Goal: Contribute content: Add original content to the website for others to see

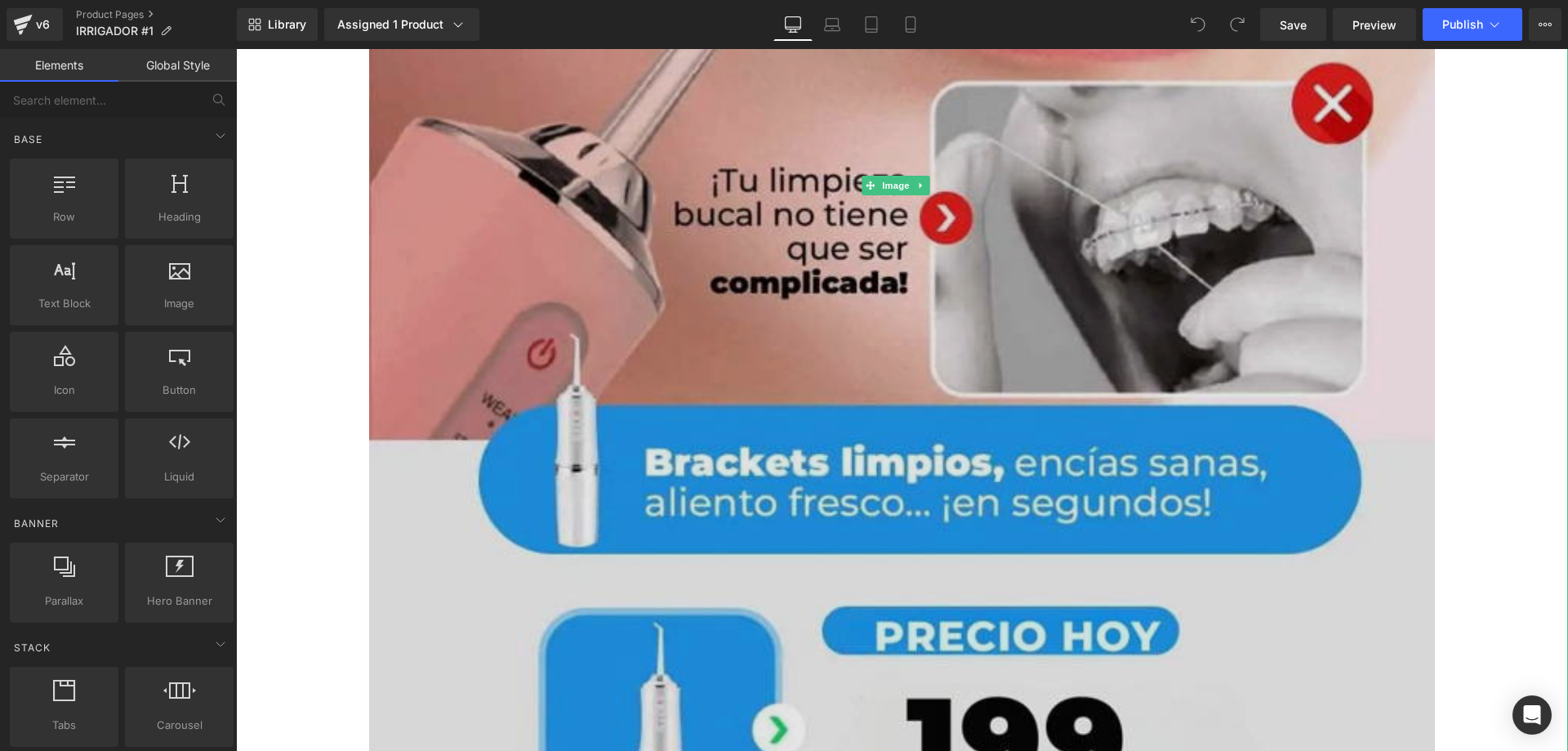
scroll to position [327, 0]
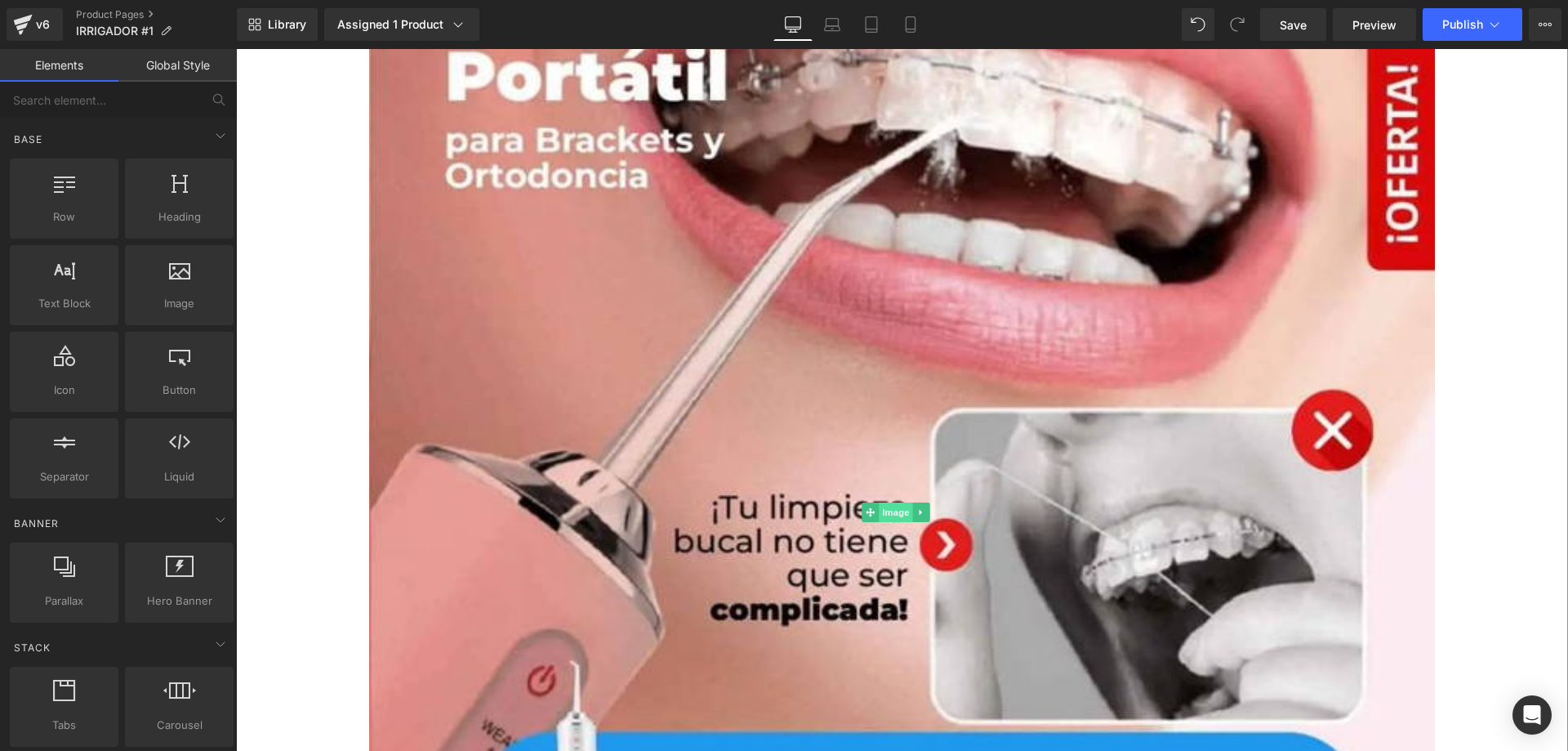
click at [894, 508] on span "Image" at bounding box center [895, 512] width 34 height 19
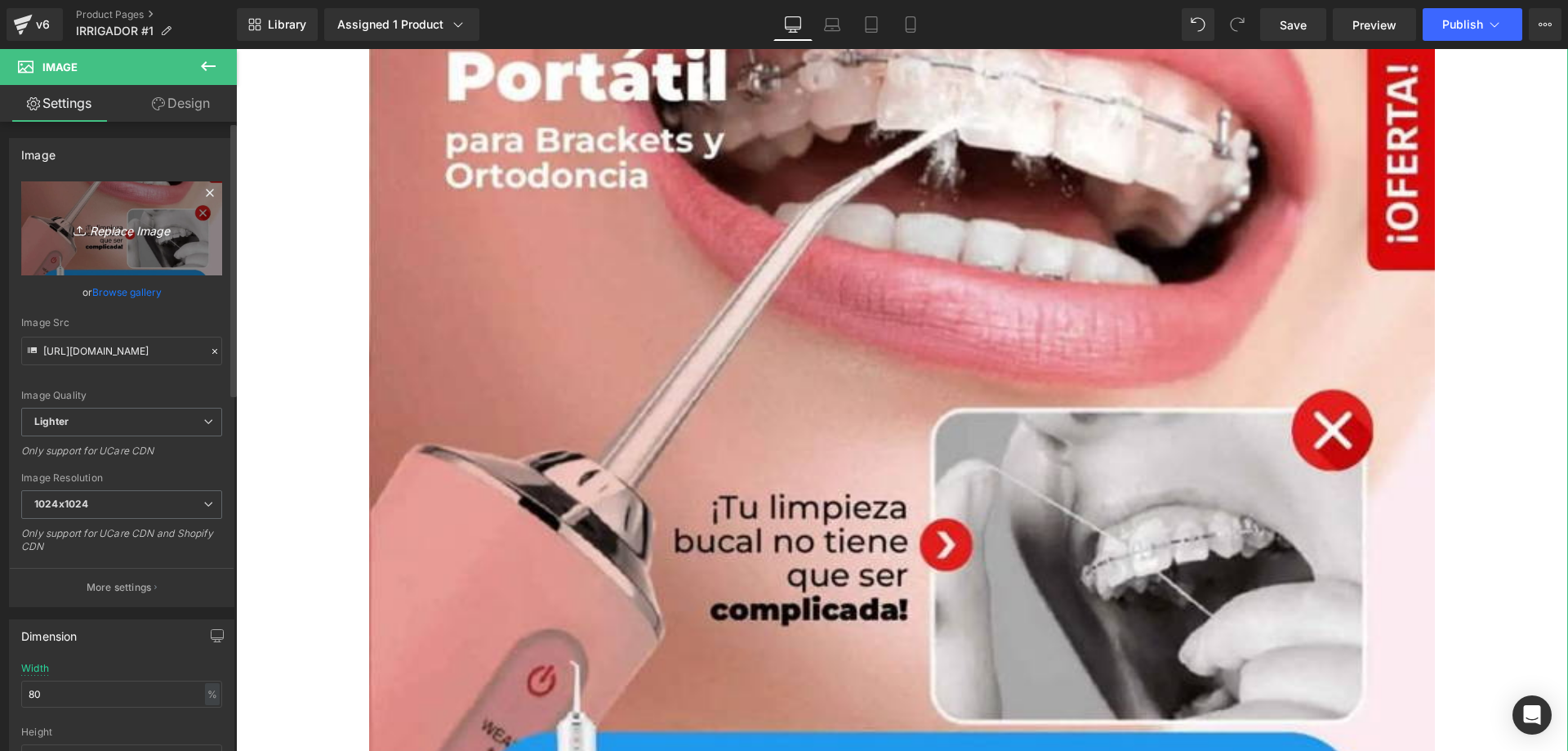
click at [110, 226] on icon "Replace Image" at bounding box center [121, 228] width 131 height 20
type input "C:\fakepath\1(1).jpg"
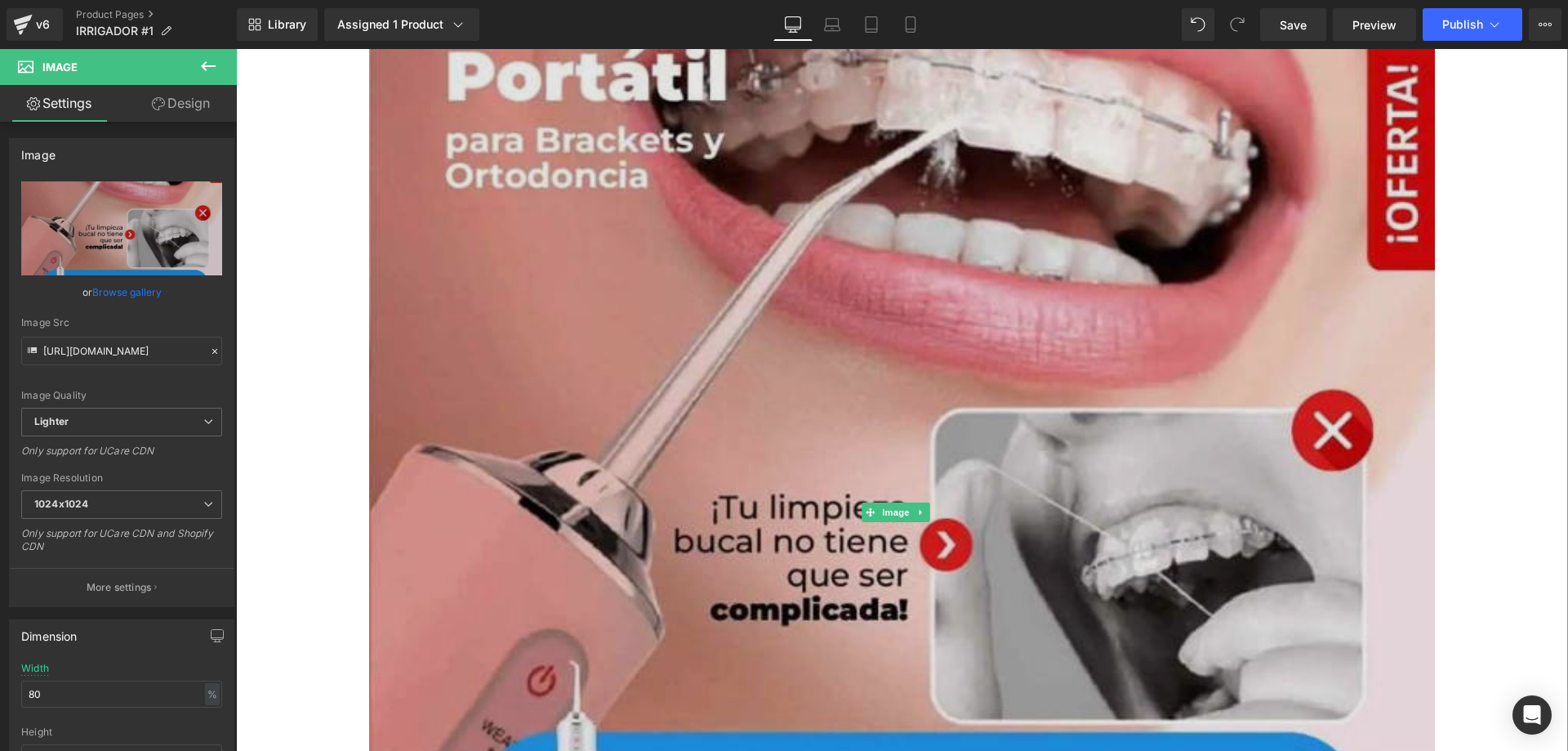
type input "[URL][DOMAIN_NAME]"
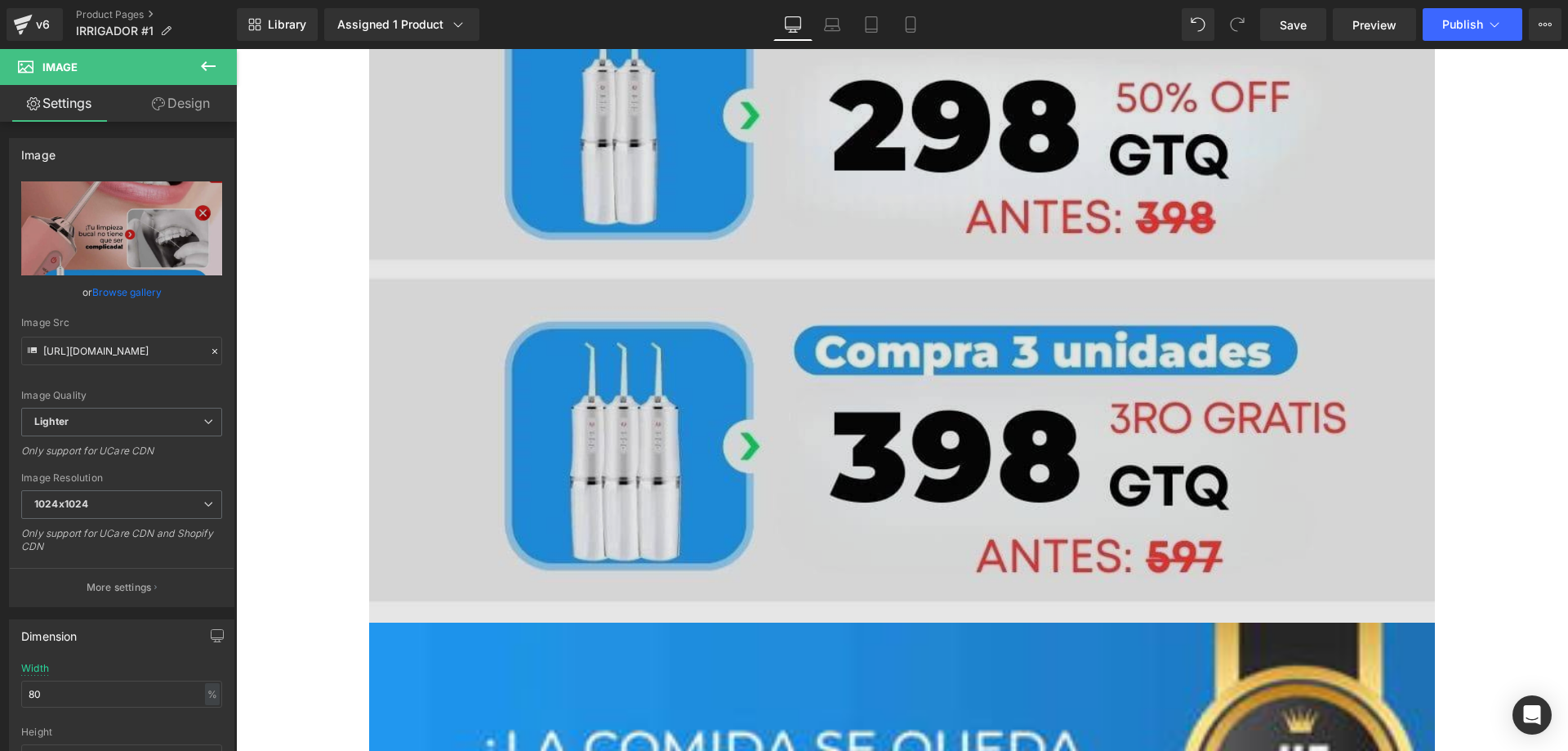
scroll to position [1553, 0]
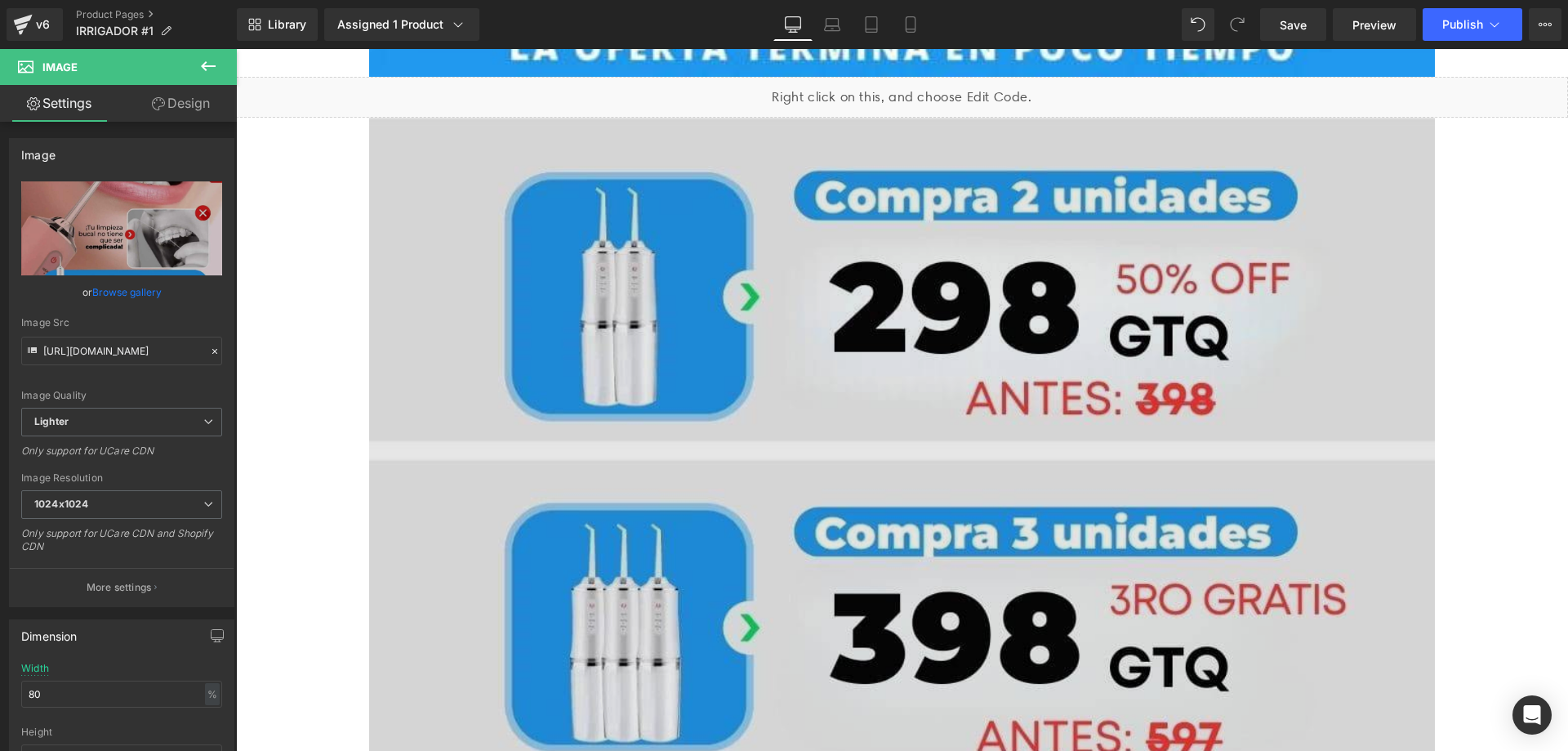
click at [920, 377] on img at bounding box center [901, 460] width 1066 height 686
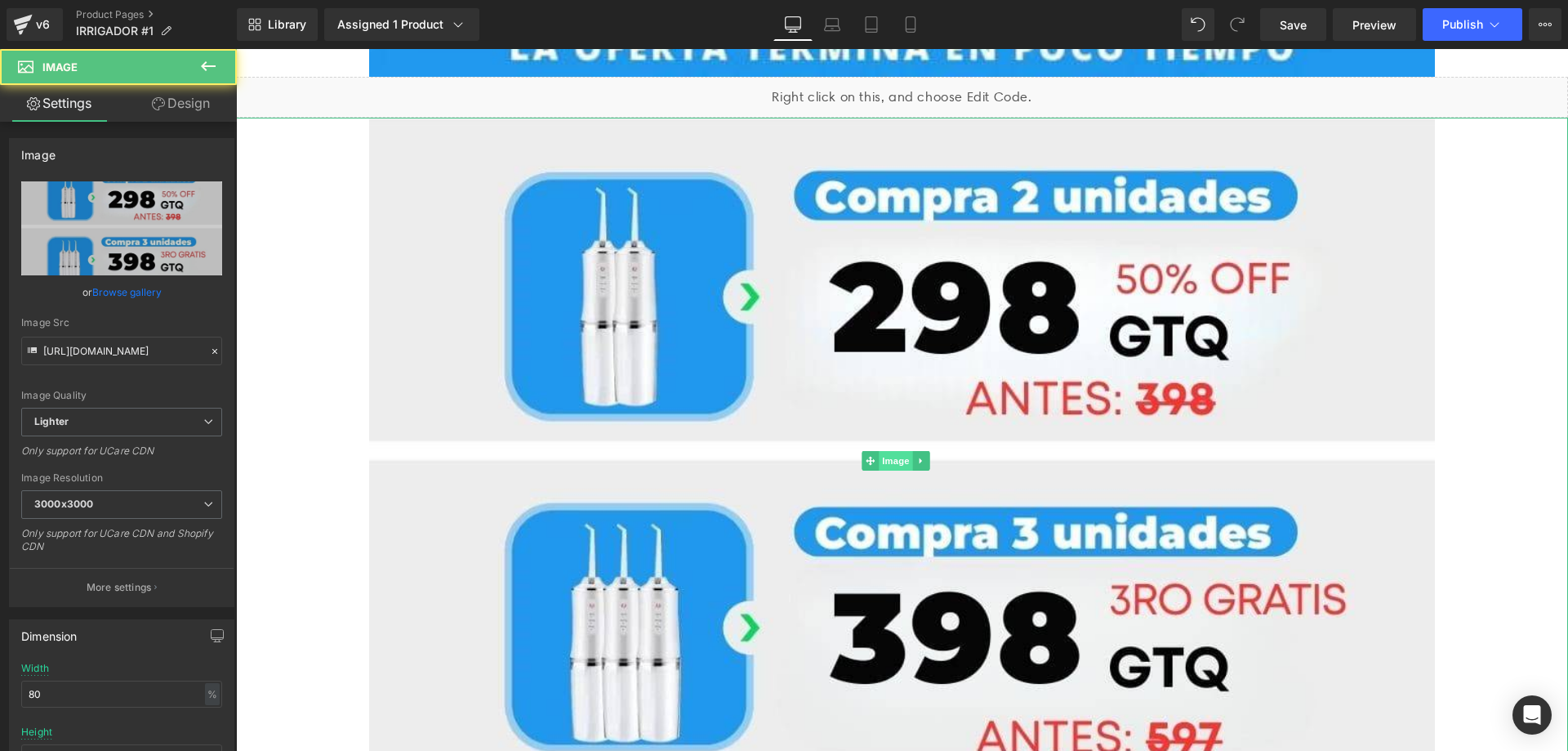
click at [894, 451] on span "Image" at bounding box center [895, 461] width 34 height 19
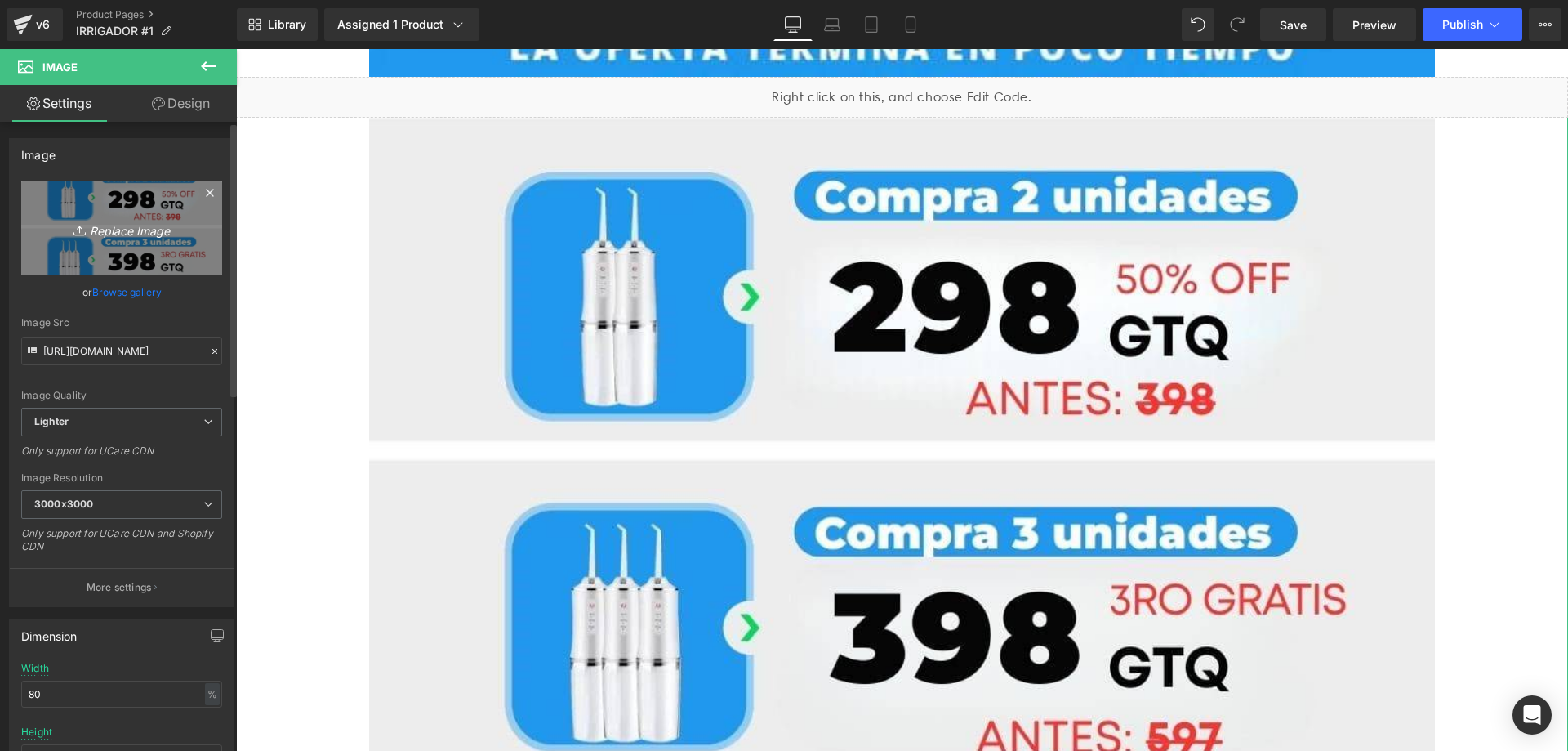
click at [123, 266] on link "Replace Image" at bounding box center [121, 228] width 201 height 94
type input "C:\fakepath\3(2).jpg"
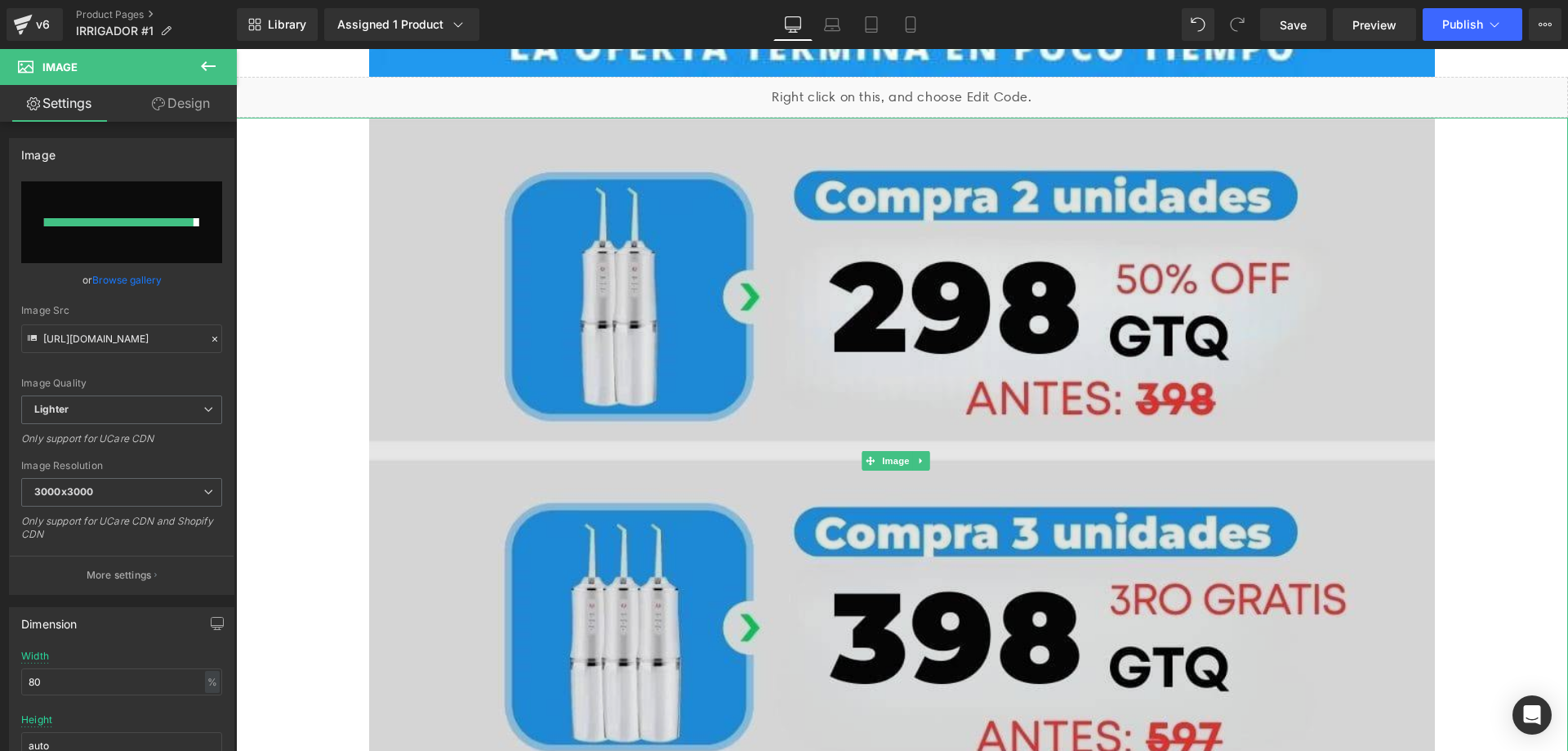
type input "[URL][DOMAIN_NAME]"
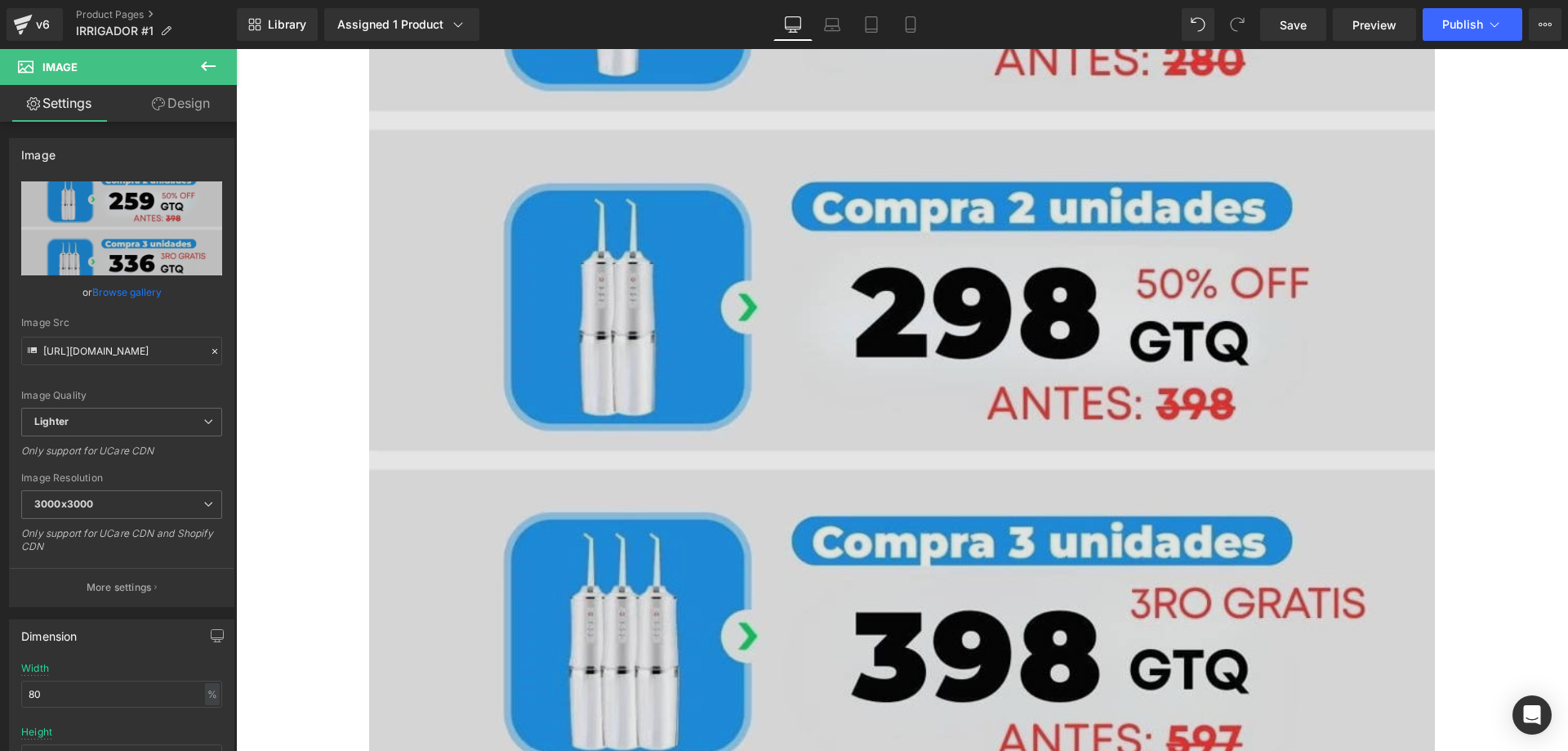
scroll to position [7436, 0]
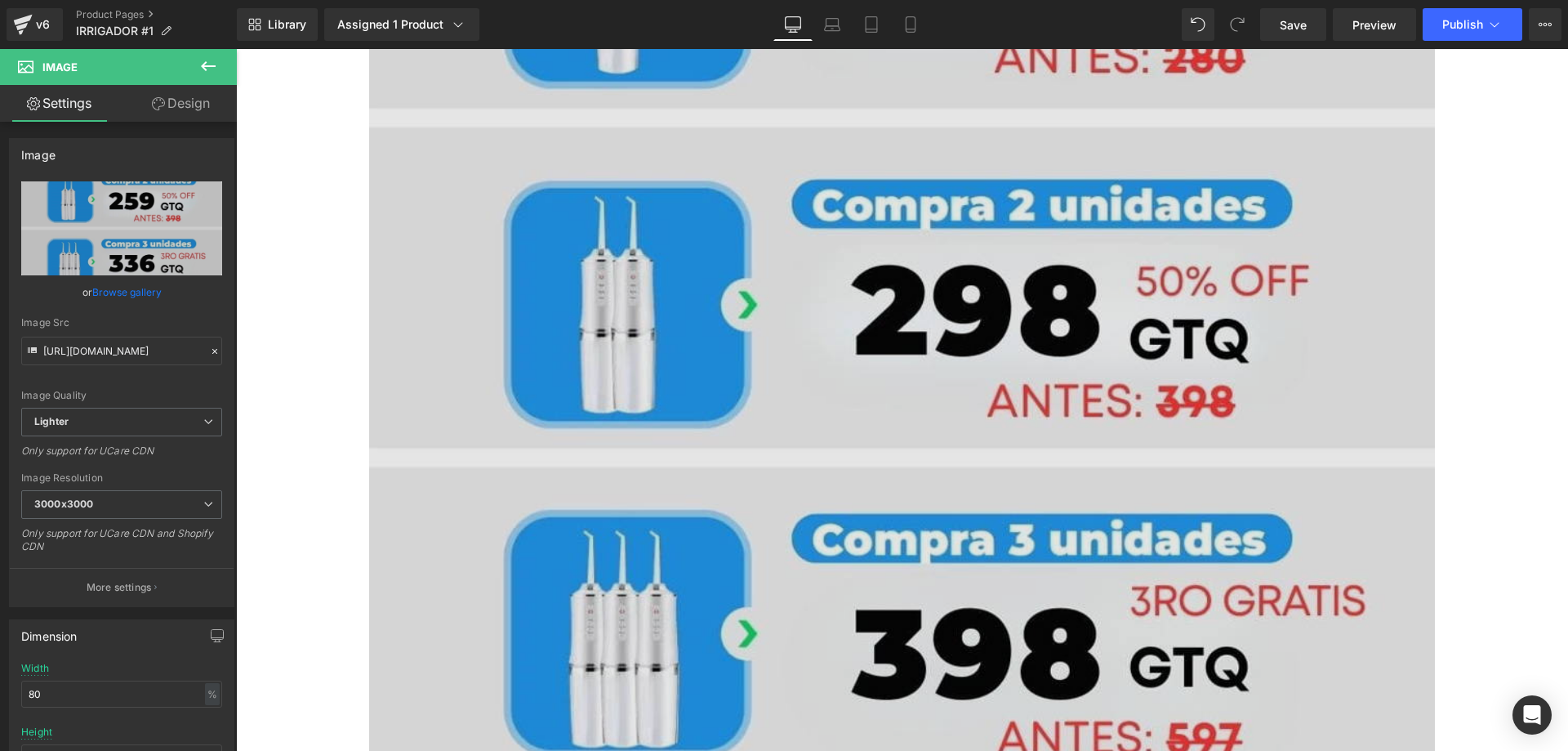
click at [910, 392] on img at bounding box center [901, 287] width 1066 height 999
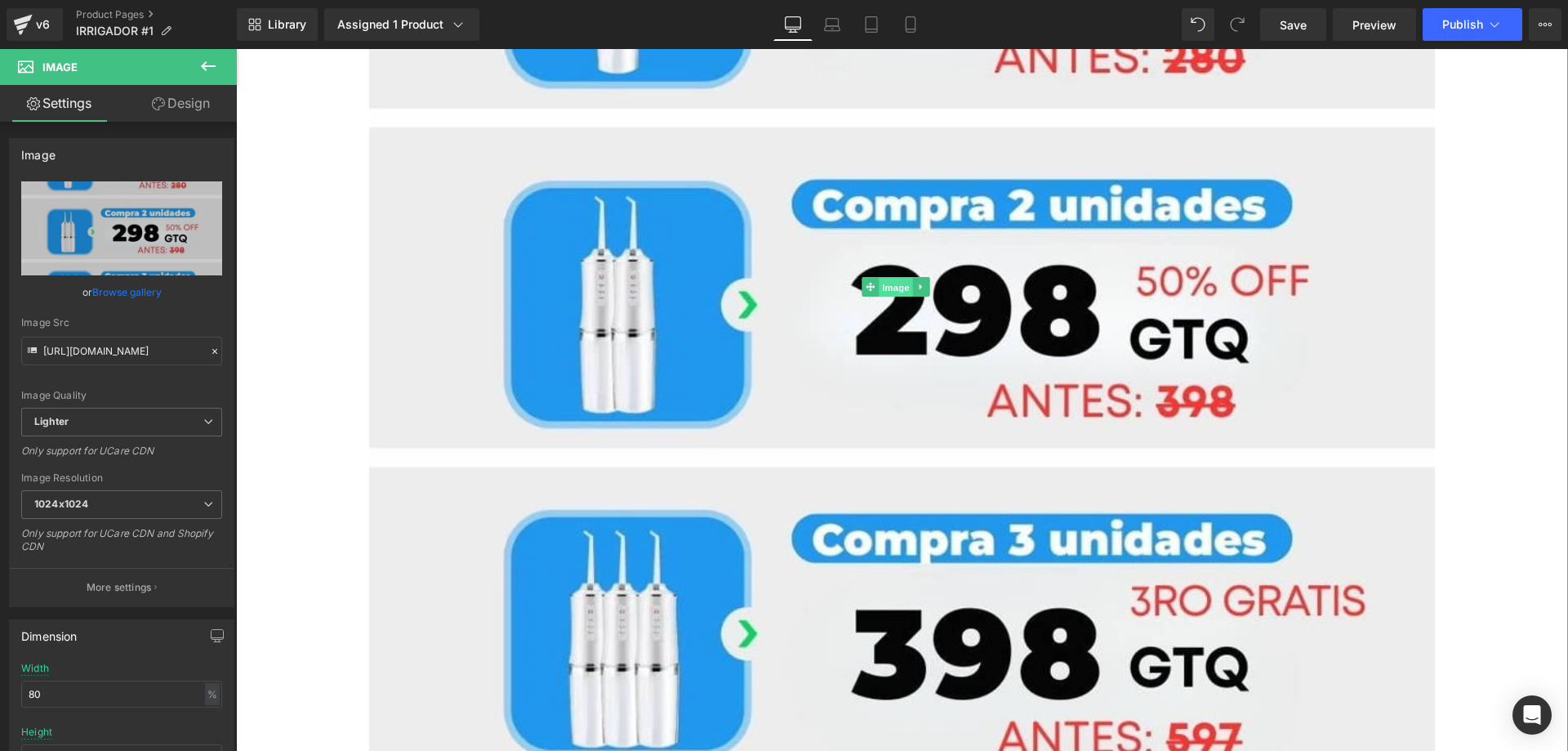
click at [892, 278] on span "Image" at bounding box center [895, 287] width 34 height 19
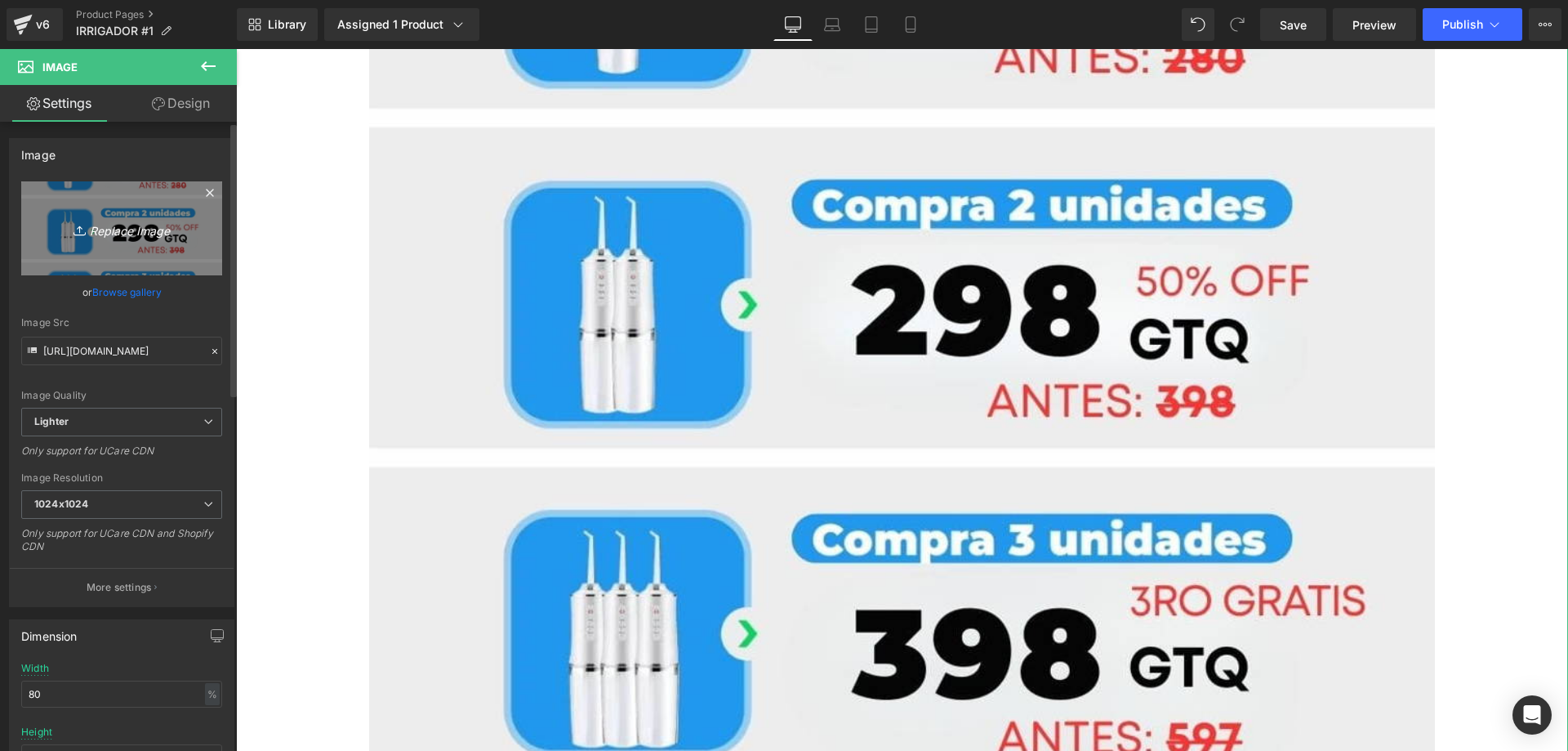
click at [159, 247] on link "Replace Image" at bounding box center [121, 228] width 201 height 94
type input "C:\fakepath\2(2).jpg"
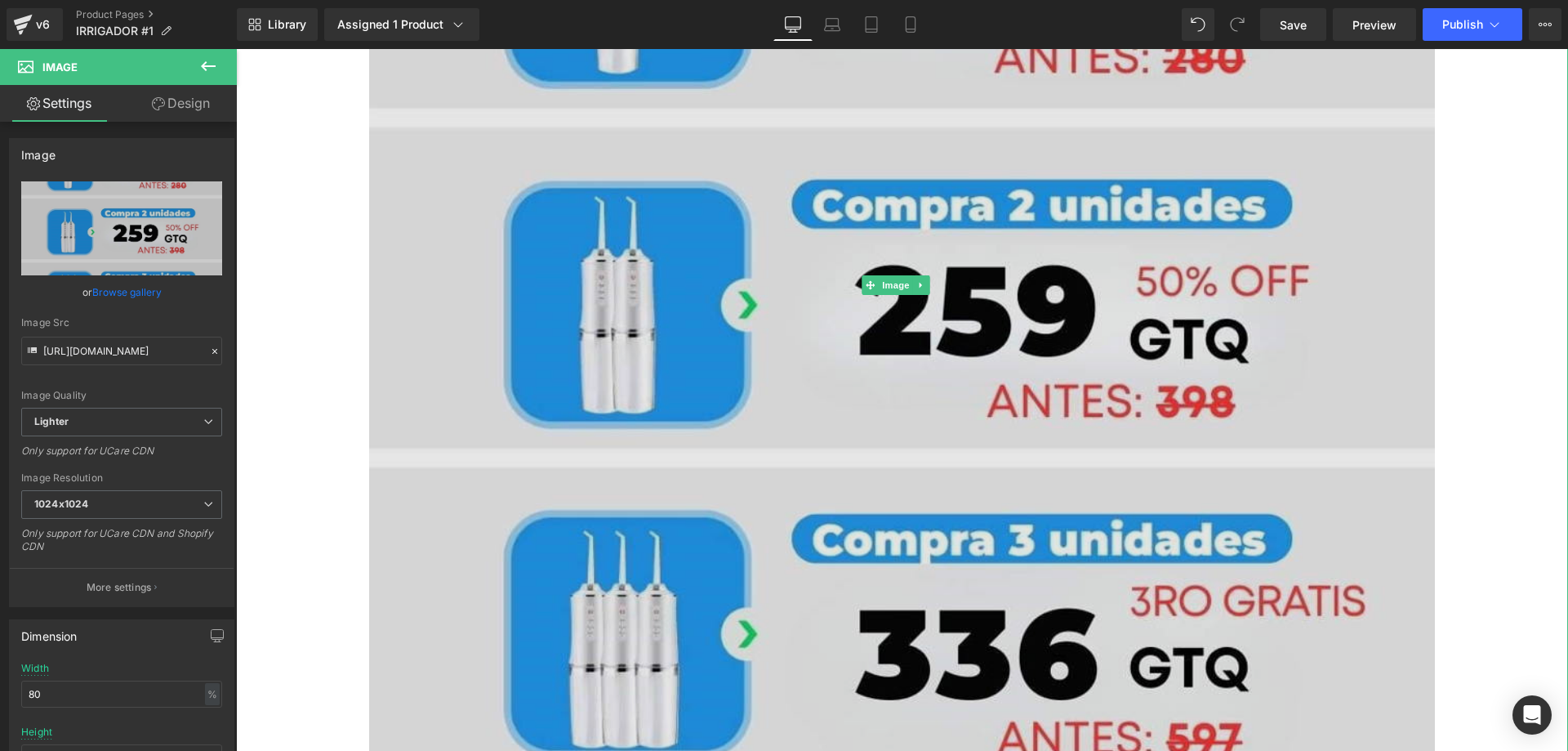
type input "[URL][DOMAIN_NAME]"
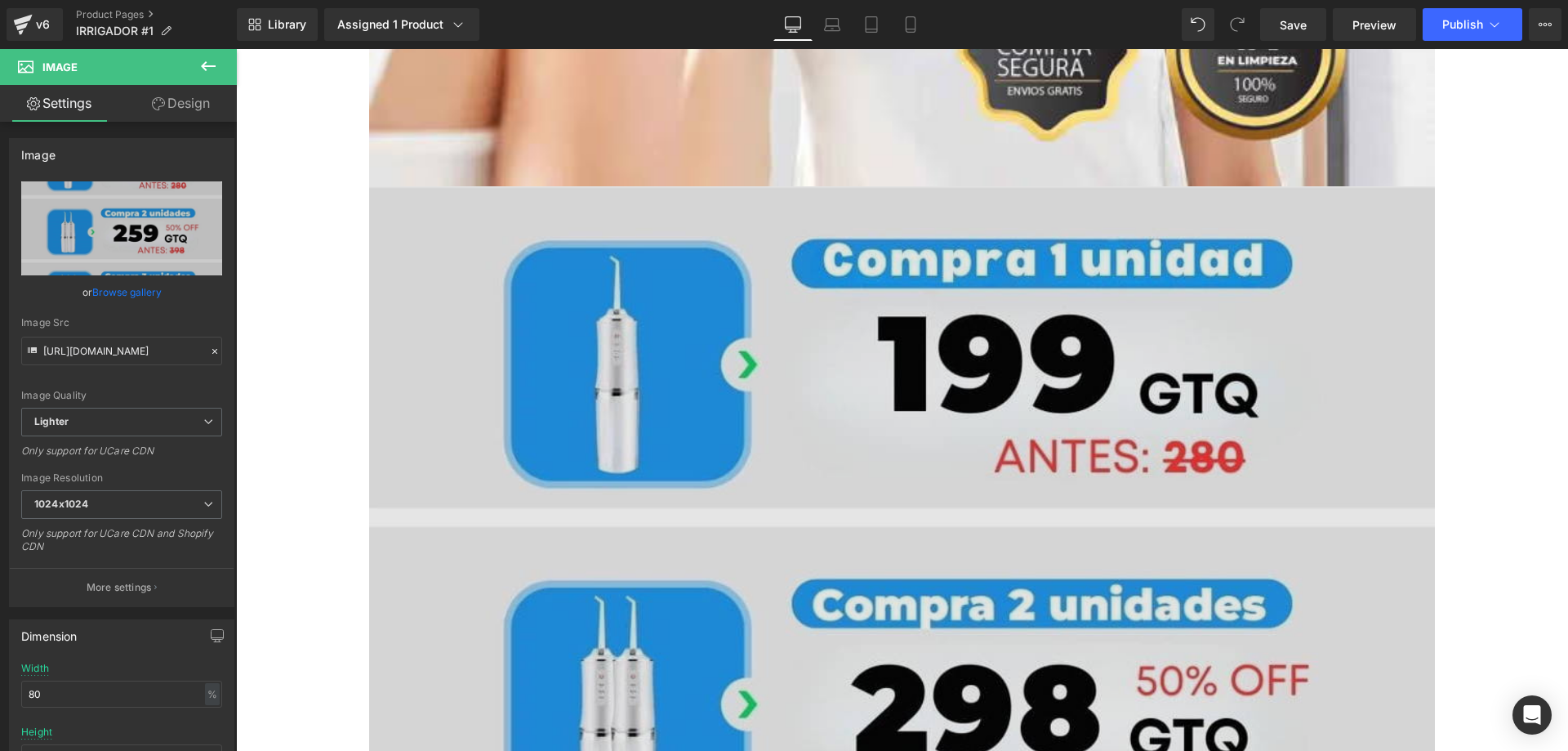
scroll to position [16582, 0]
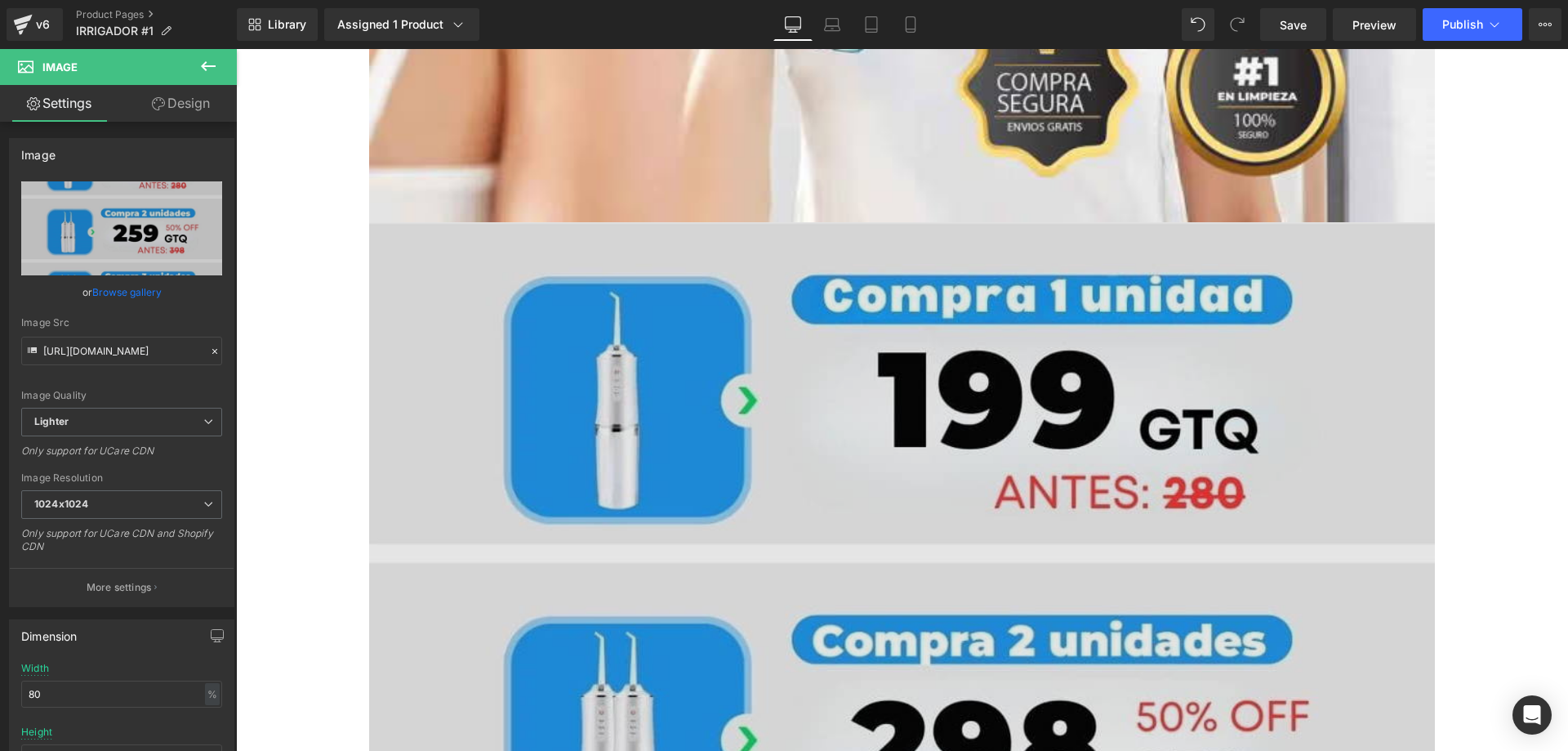
click at [931, 422] on img at bounding box center [901, 722] width 1066 height 999
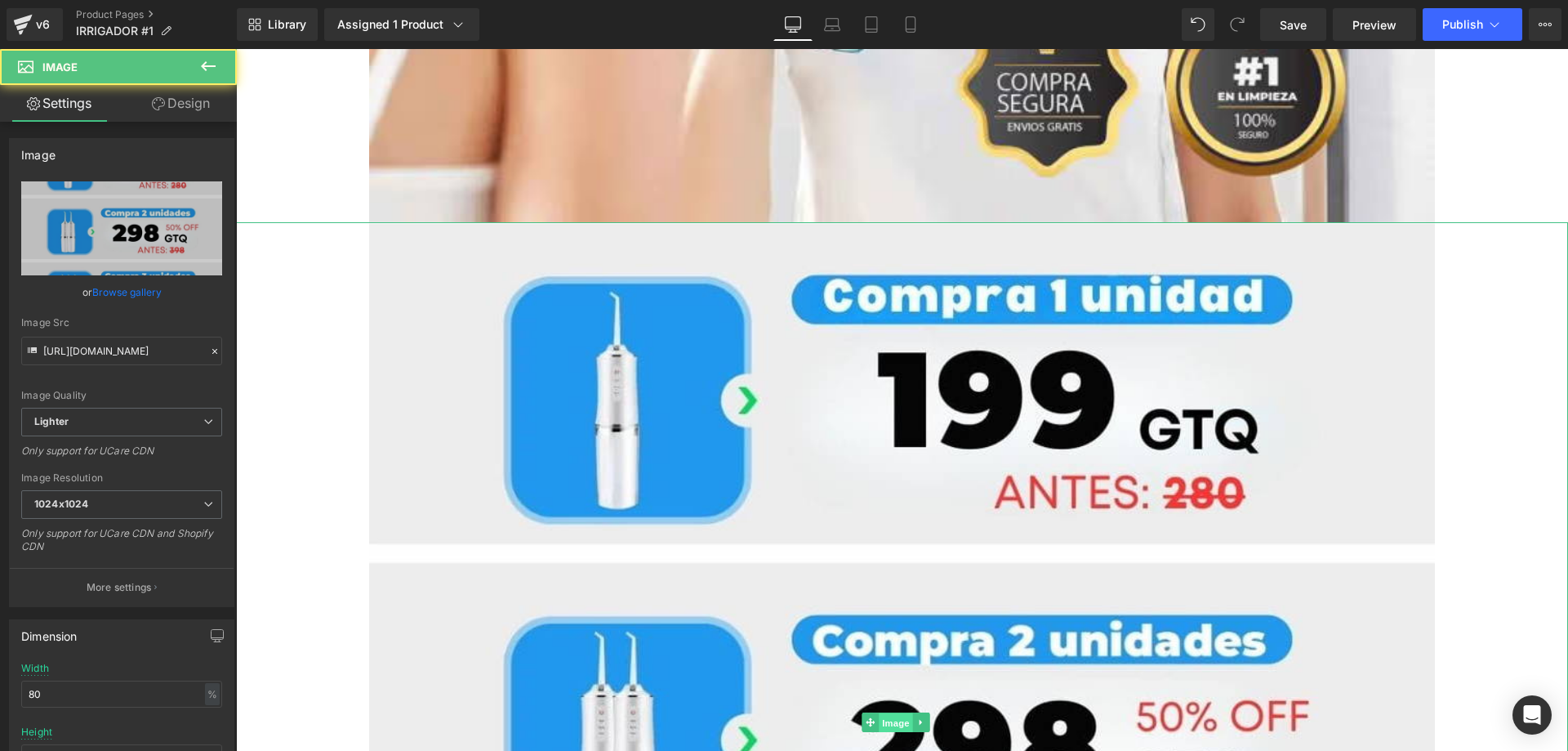
click at [893, 712] on span "Image" at bounding box center [895, 722] width 34 height 19
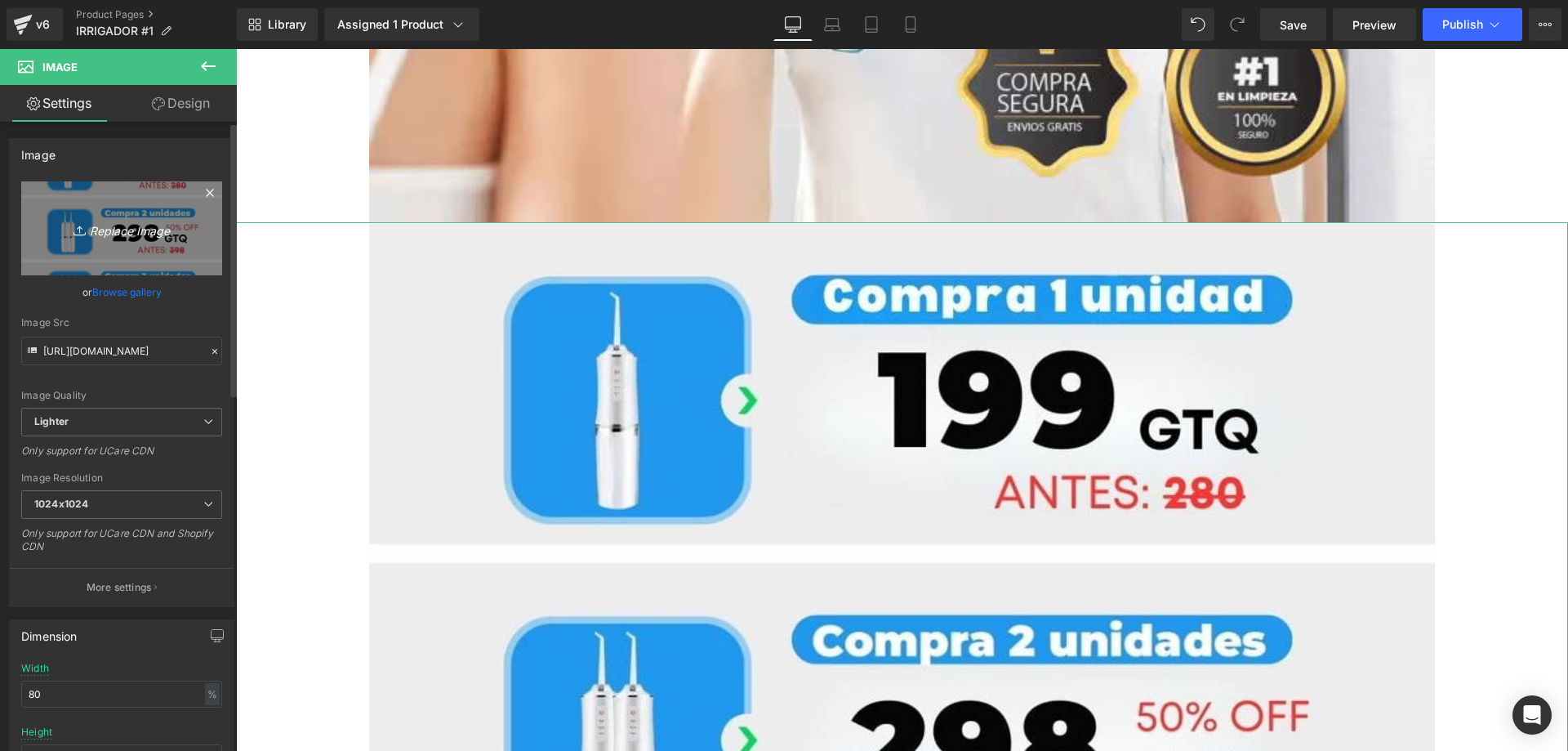
click at [115, 248] on link "Replace Image" at bounding box center [121, 228] width 201 height 94
type input "C:\fakepath\2(2).jpg"
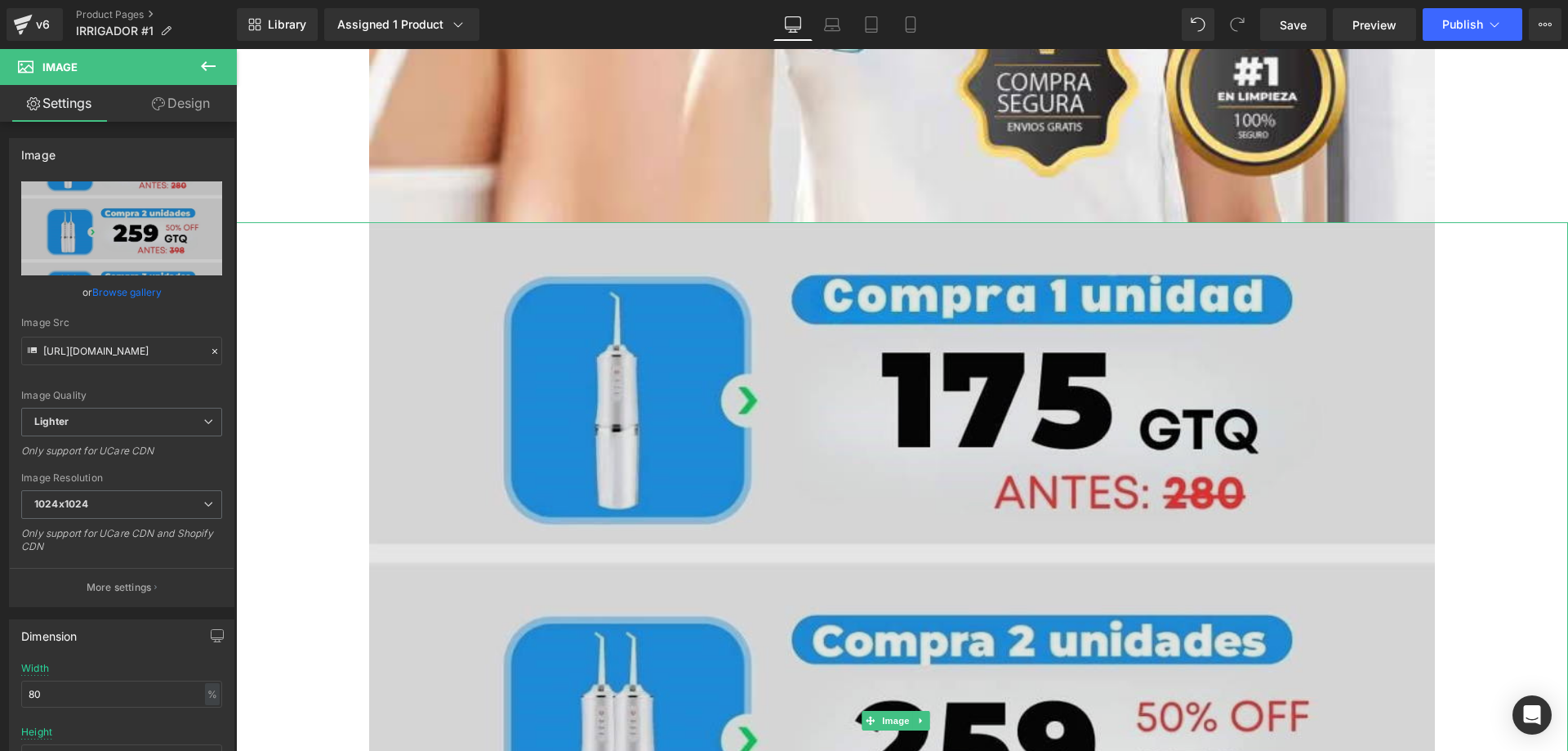
type input "[URL][DOMAIN_NAME]"
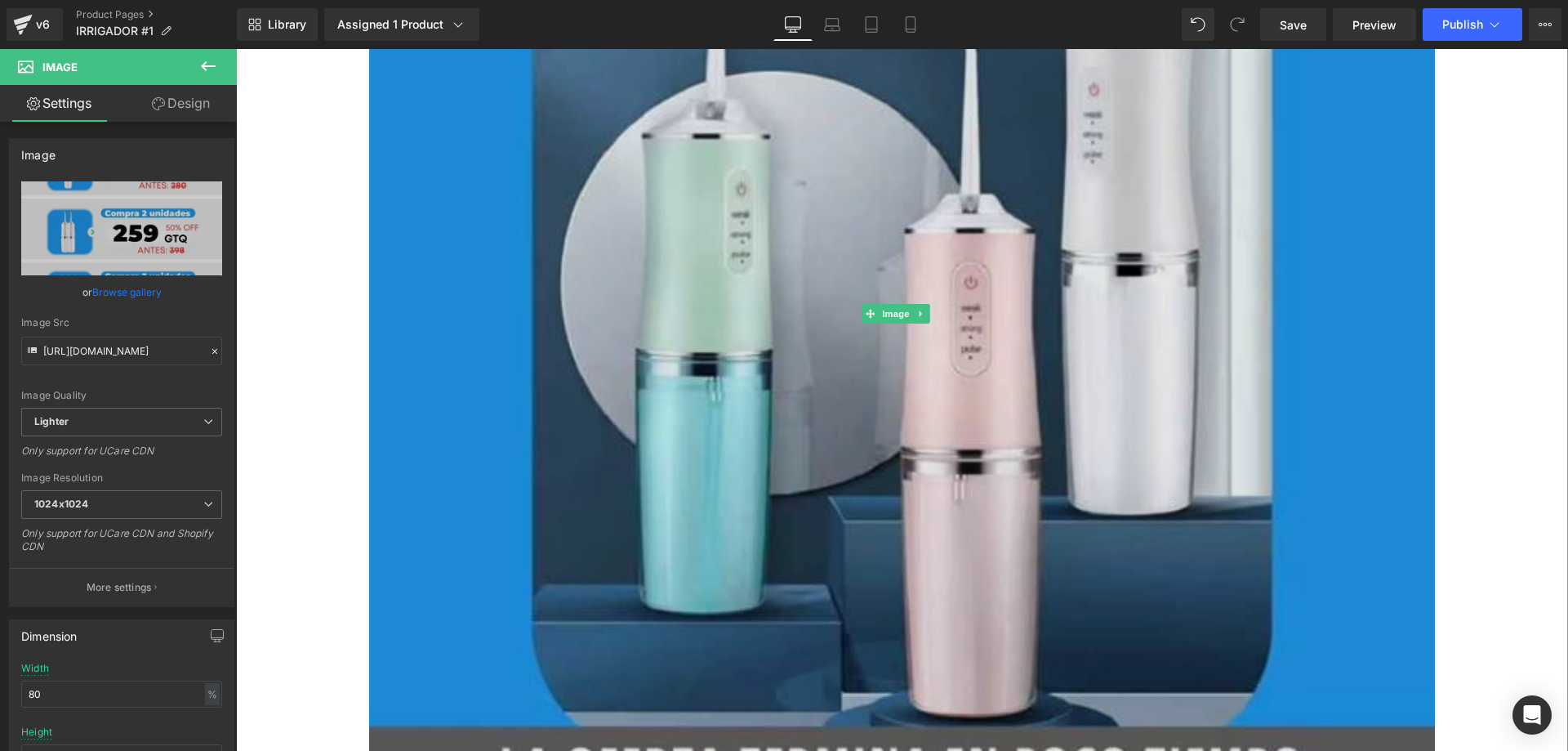
scroll to position [12415, 0]
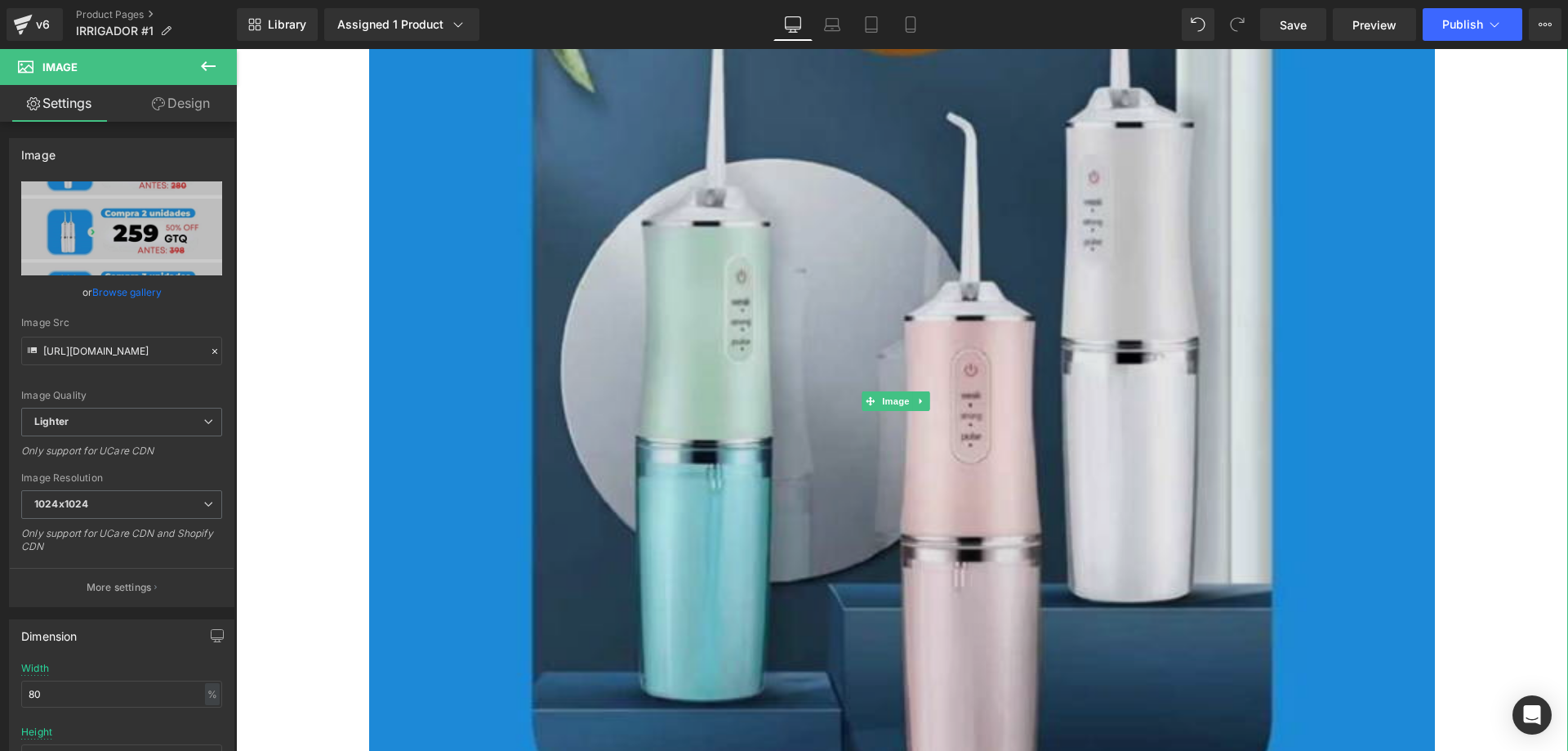
click at [958, 464] on img at bounding box center [901, 400] width 1066 height 1580
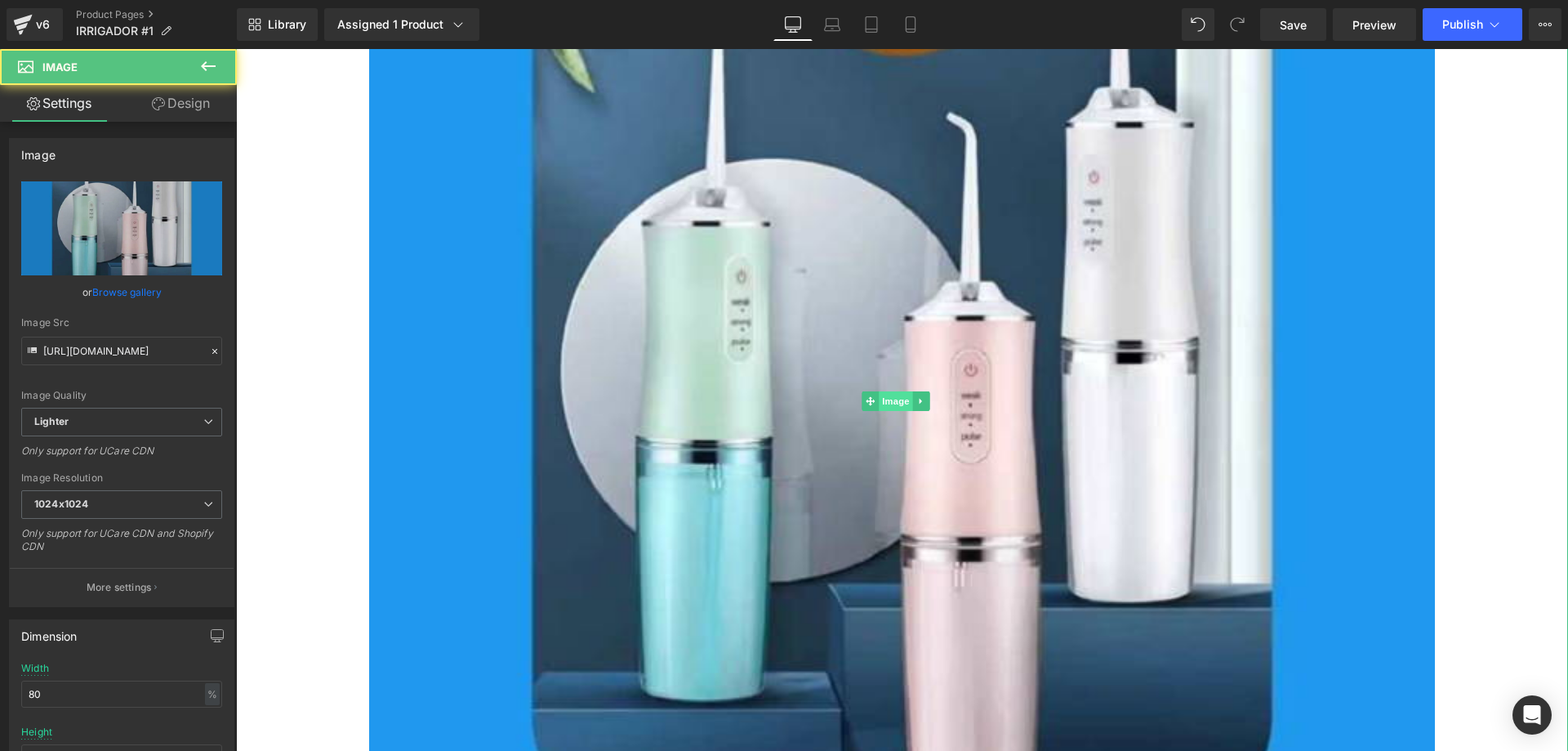
click at [902, 392] on span "Image" at bounding box center [895, 401] width 34 height 19
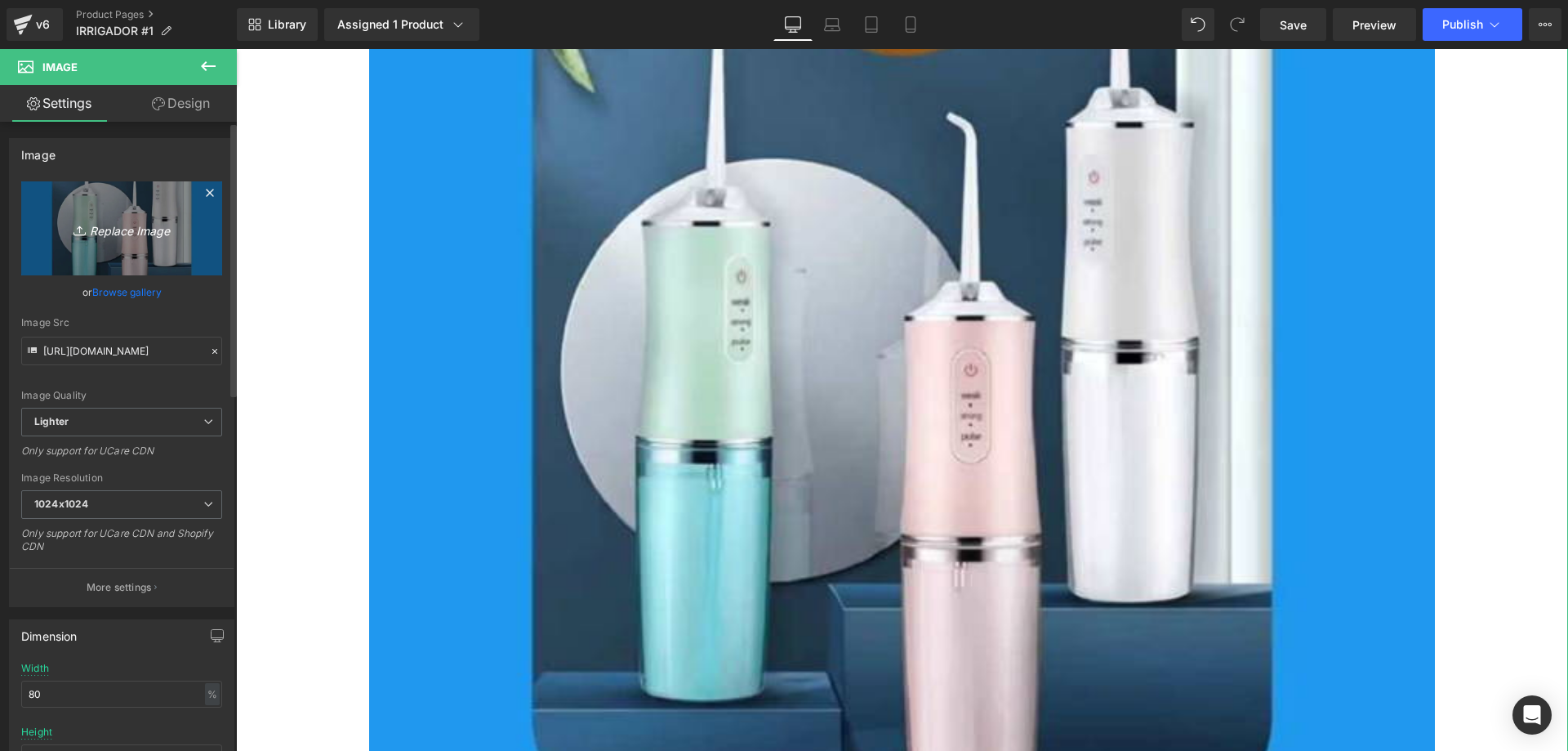
click at [90, 244] on link "Replace Image" at bounding box center [121, 228] width 201 height 94
type input "C:\fakepath\(texto opcional ejemplo ofertaenvio gratis etc etc) (3).jpg"
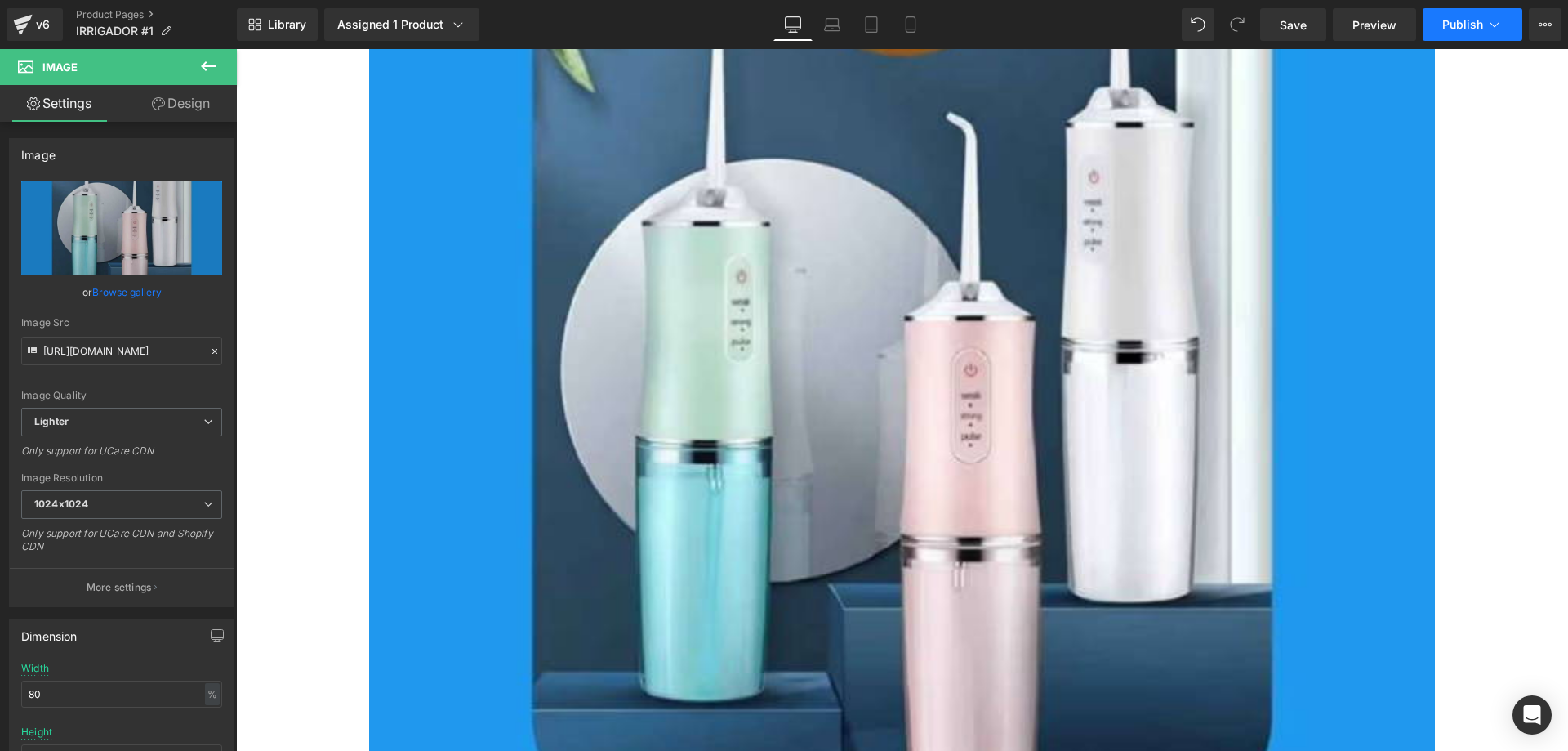
click at [1480, 29] on span "Publish" at bounding box center [1463, 25] width 41 height 13
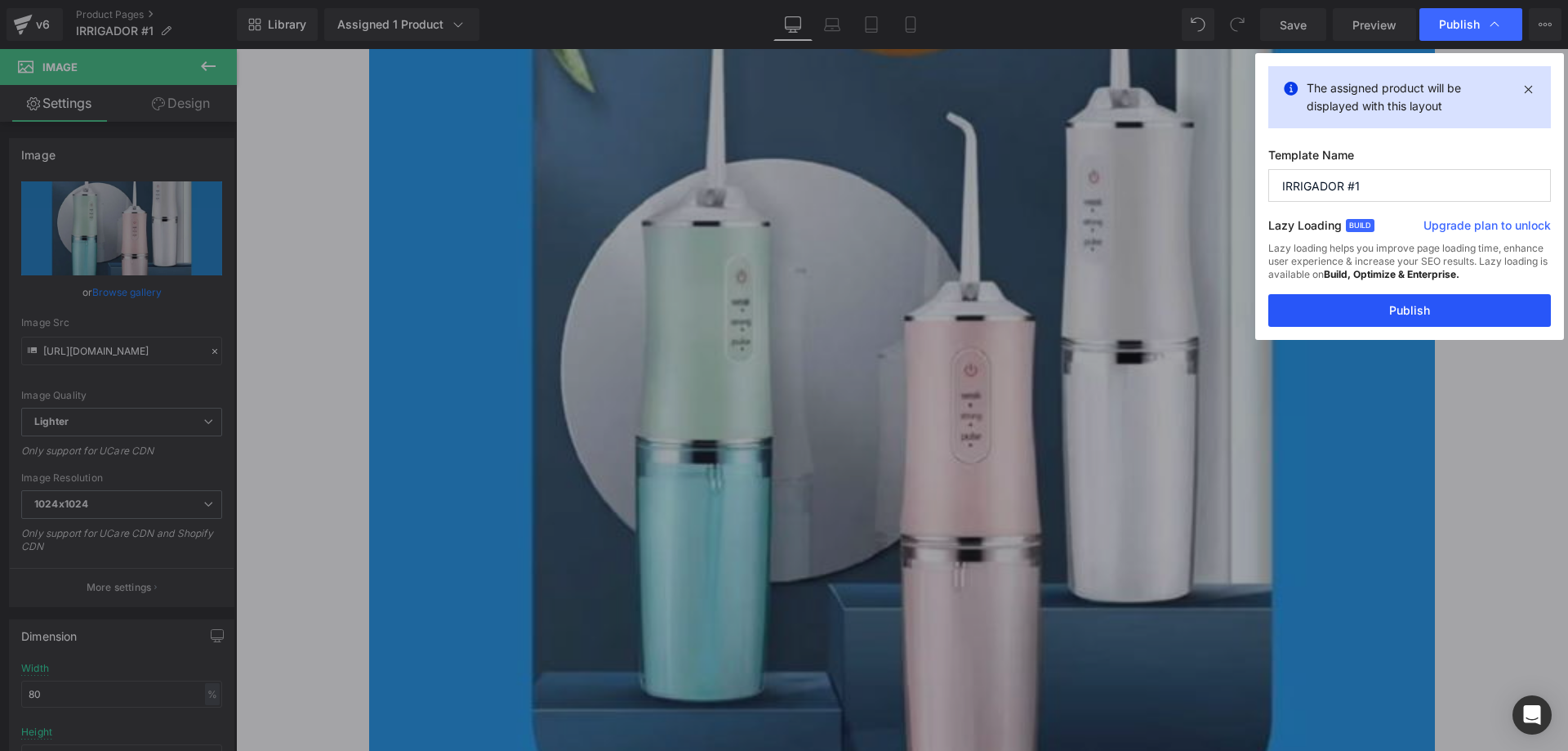
click at [1395, 322] on button "Publish" at bounding box center [1409, 310] width 283 height 32
